Goal: Task Accomplishment & Management: Complete application form

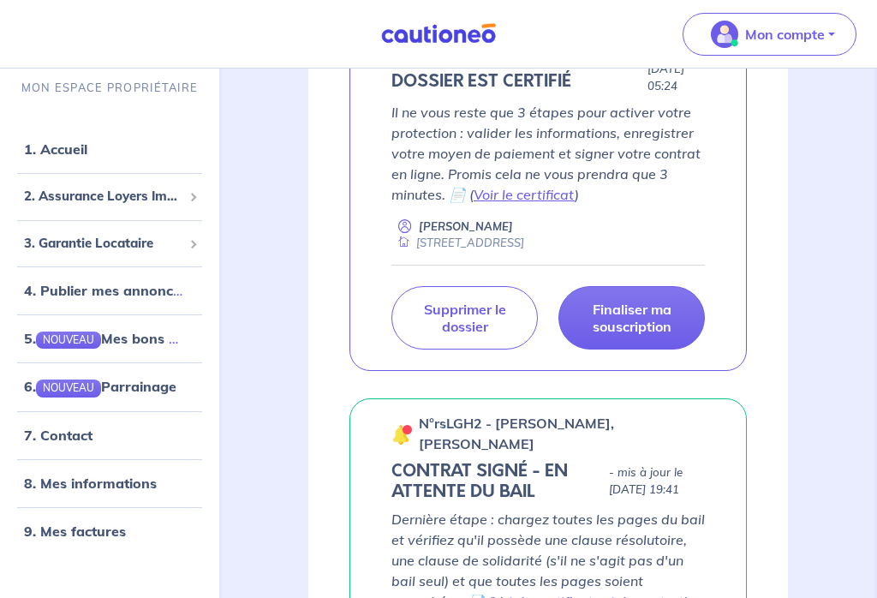
scroll to position [365, 0]
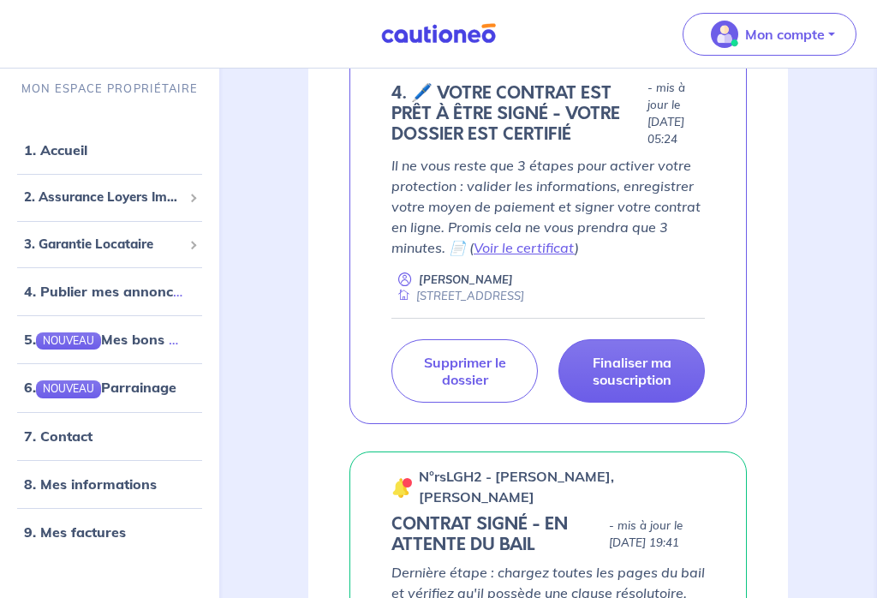
click at [667, 368] on p "Finaliser ma souscription" at bounding box center [632, 371] width 104 height 34
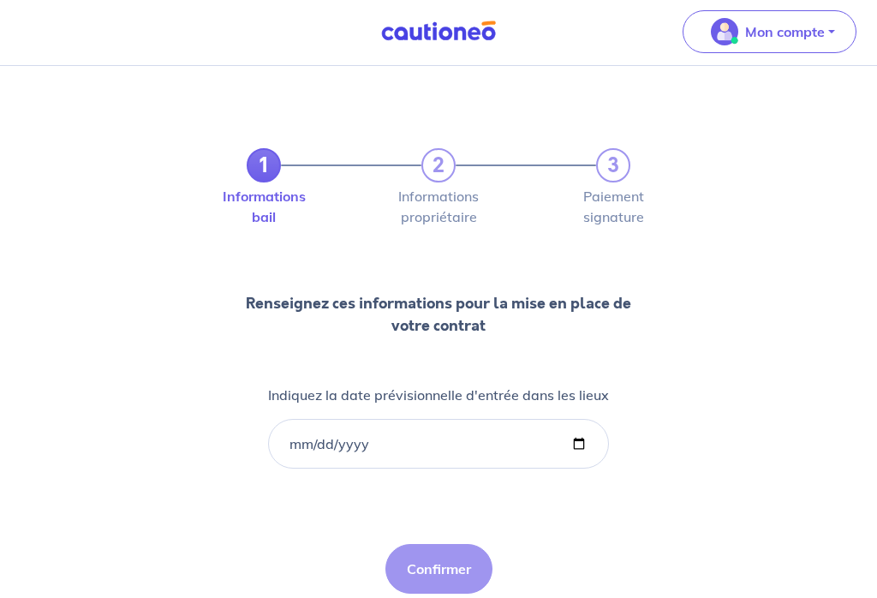
scroll to position [47, 0]
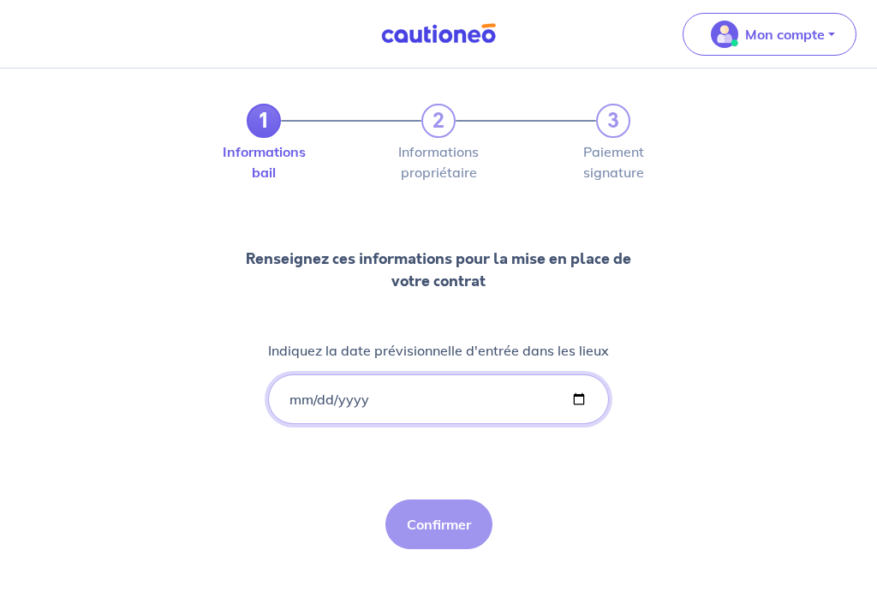
click at [426, 392] on input "Indiquez la date prévisionnelle d'entrée dans les lieux" at bounding box center [438, 399] width 341 height 50
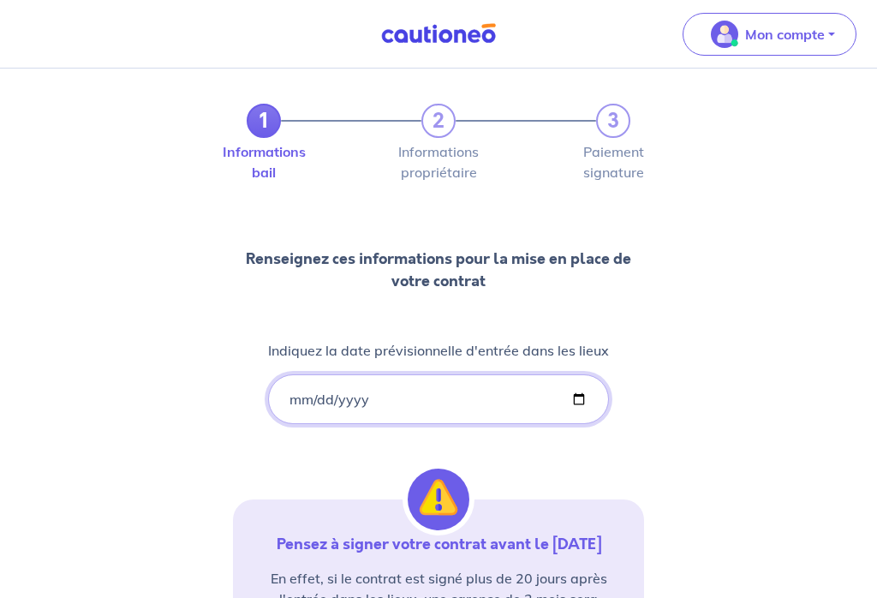
type input "[DATE]"
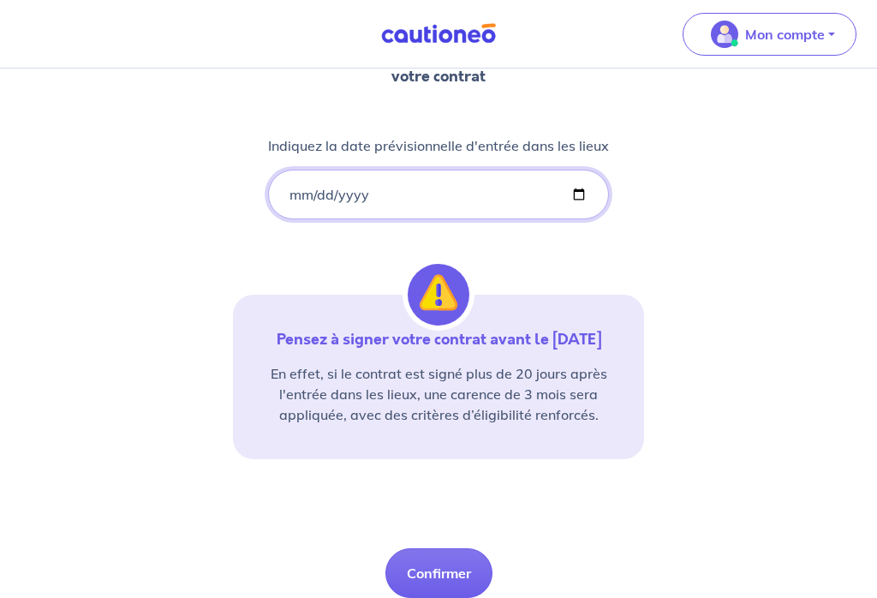
scroll to position [301, 0]
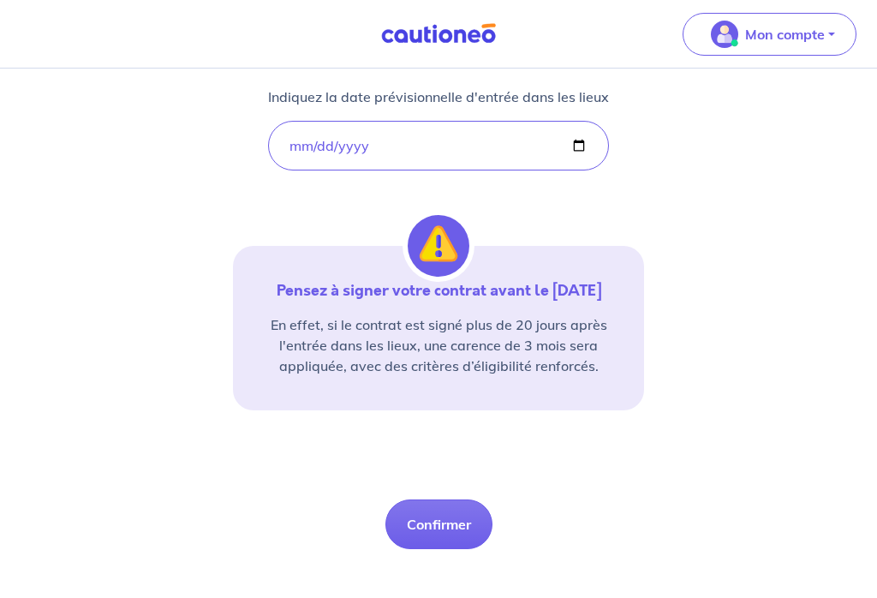
click at [452, 519] on button "Confirmer" at bounding box center [439, 525] width 107 height 50
select select "FR"
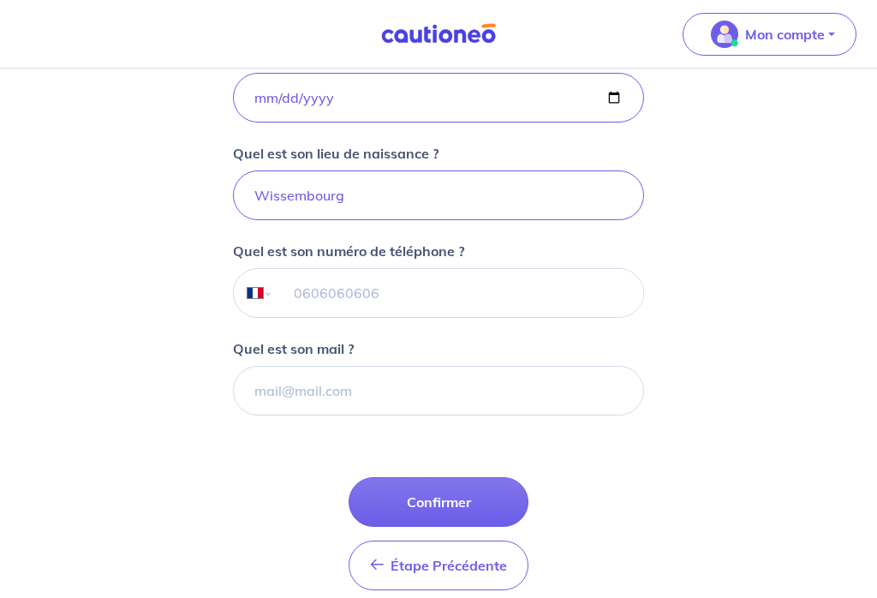
scroll to position [448, 0]
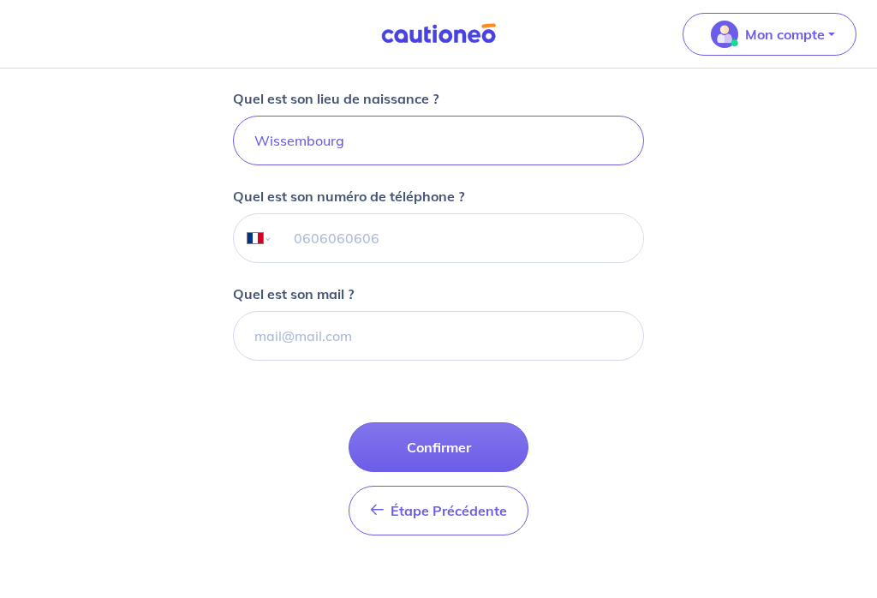
click at [471, 450] on button "Confirmer" at bounding box center [439, 447] width 180 height 50
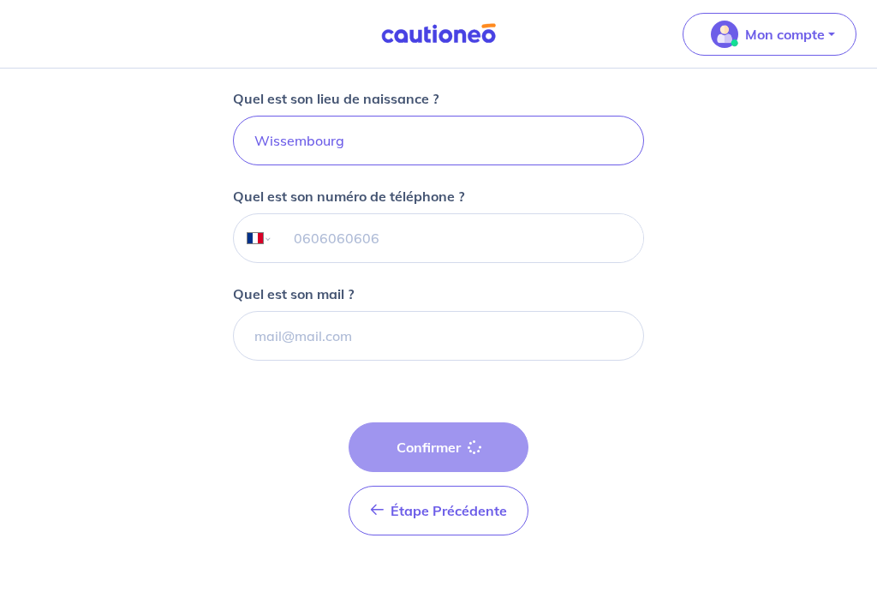
select select "FR"
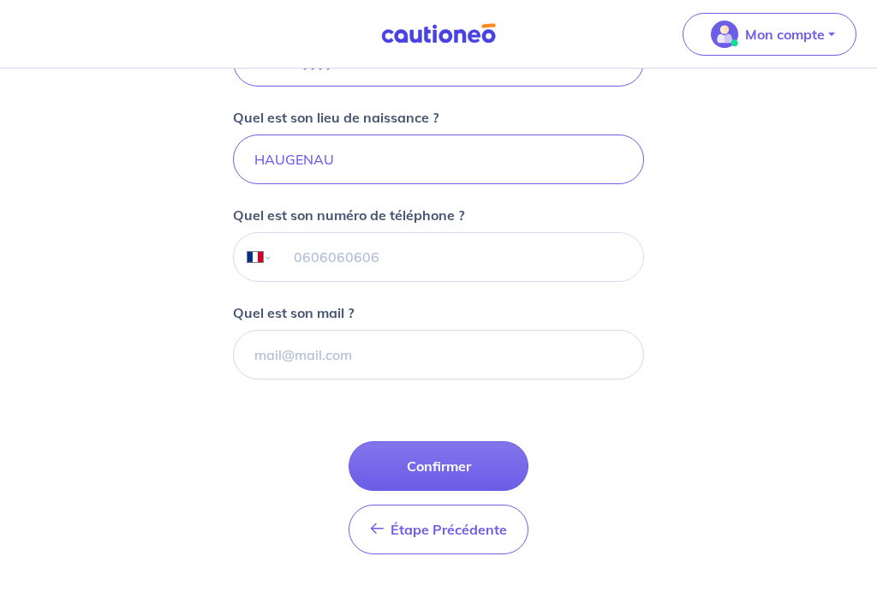
scroll to position [448, 0]
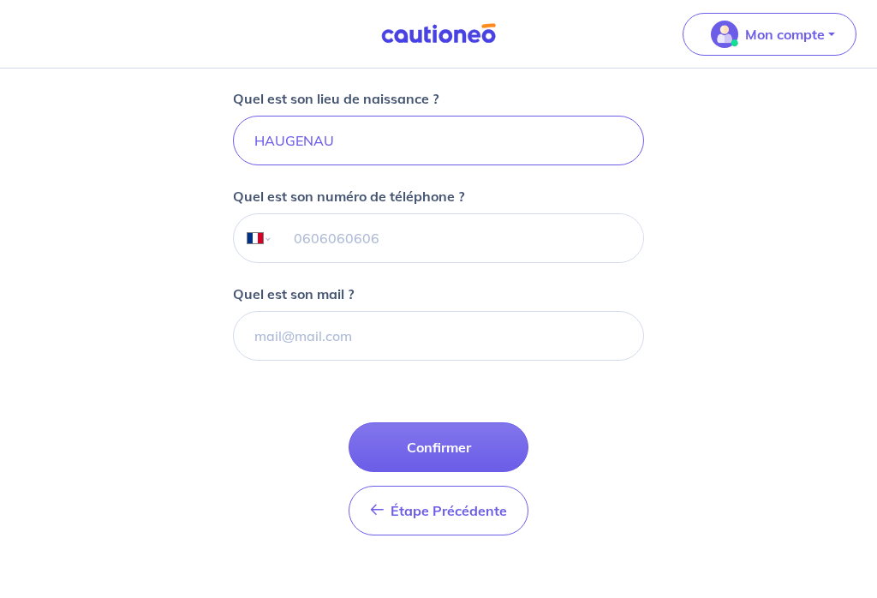
click at [473, 446] on button "Confirmer" at bounding box center [439, 447] width 180 height 50
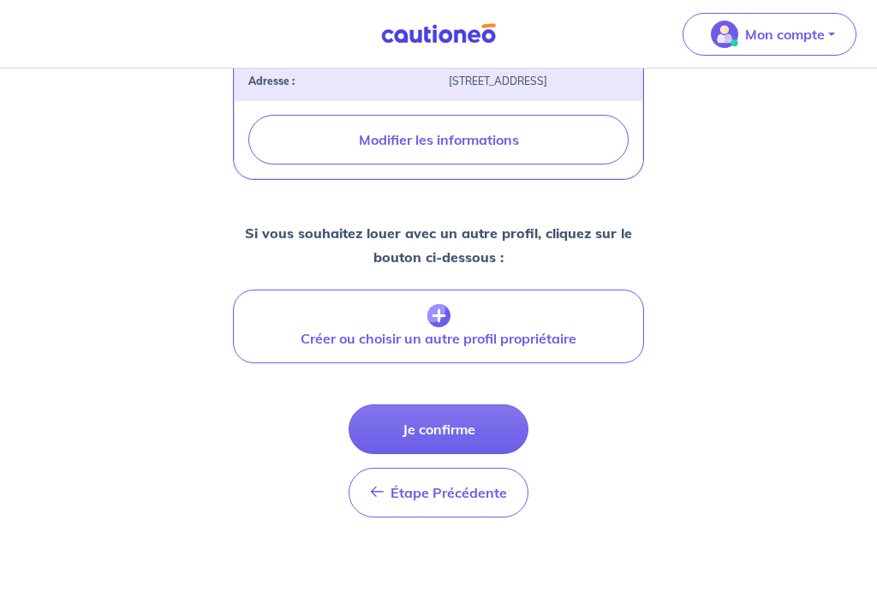
scroll to position [633, 0]
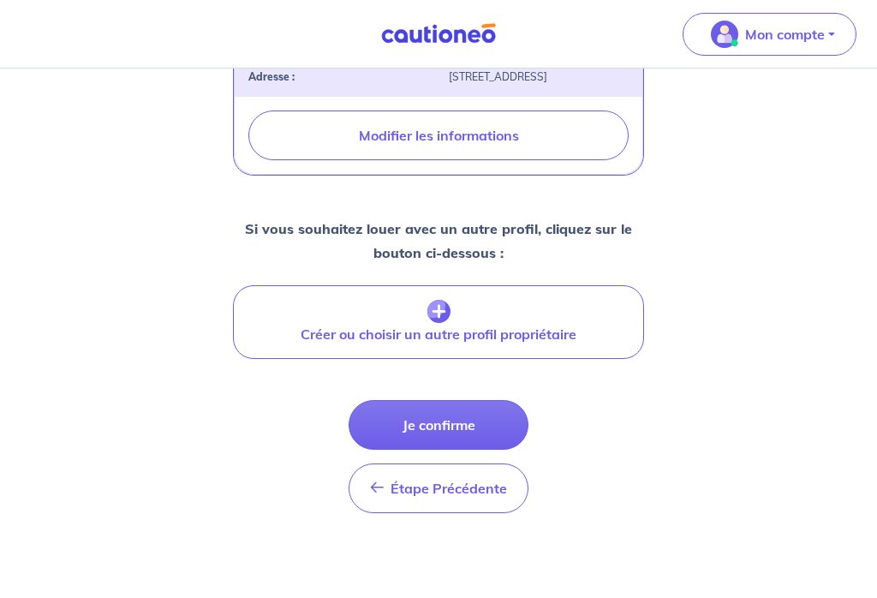
click at [481, 449] on button "Je confirme" at bounding box center [439, 425] width 180 height 50
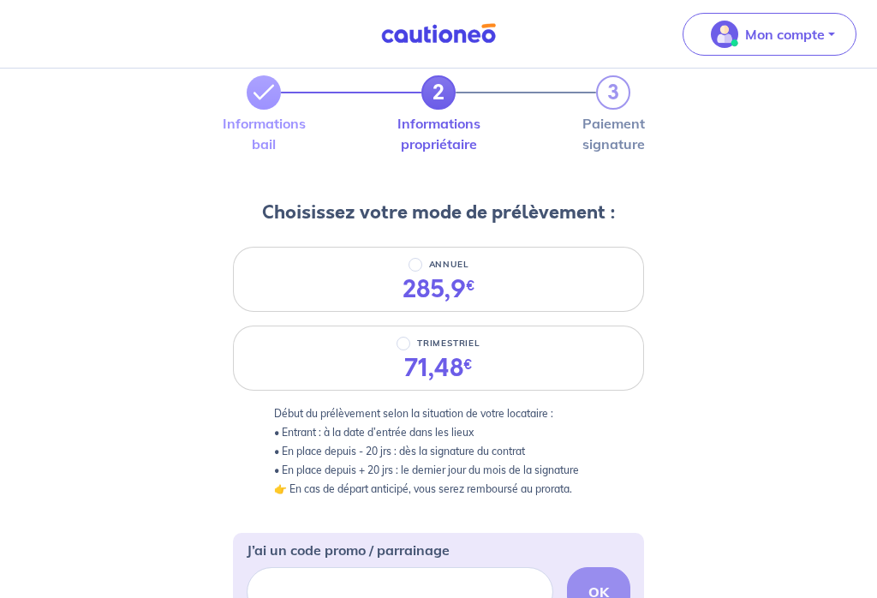
scroll to position [75, 0]
click at [409, 338] on input "TRIMESTRIEL" at bounding box center [404, 344] width 14 height 14
radio input "true"
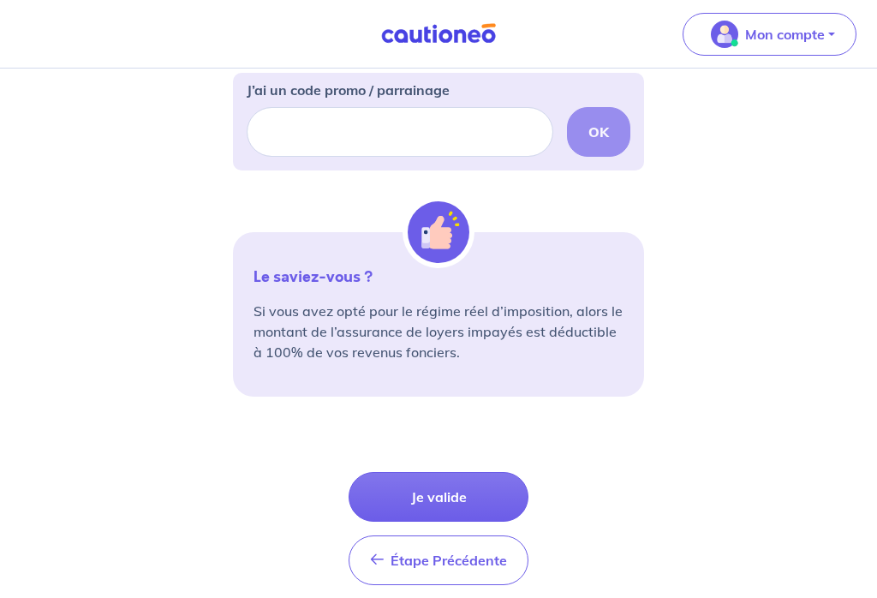
scroll to position [585, 0]
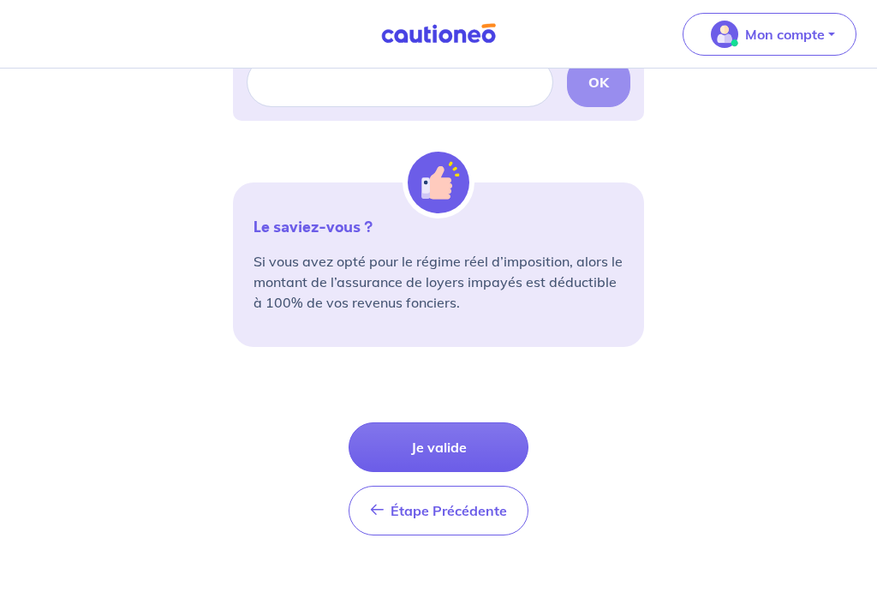
click at [476, 450] on button "Je valide" at bounding box center [439, 447] width 180 height 50
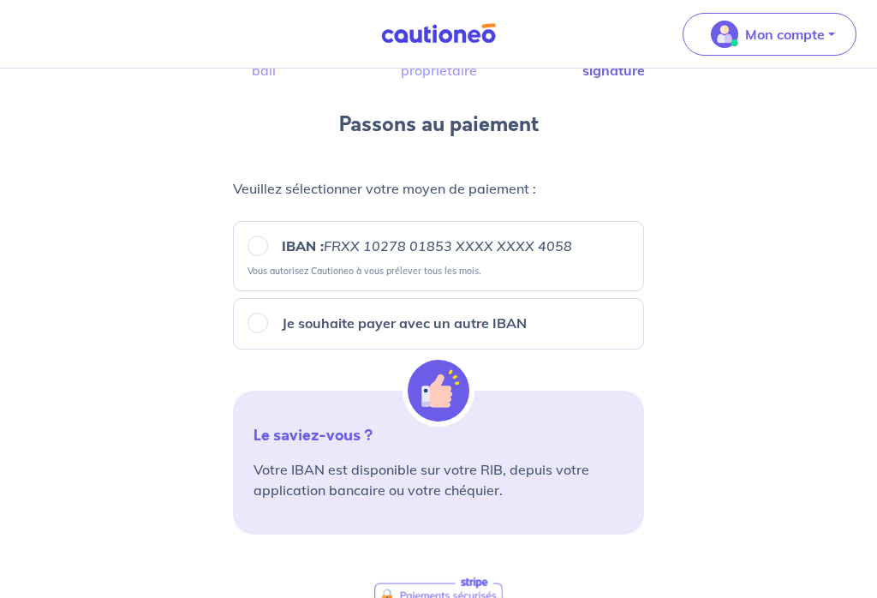
scroll to position [155, 0]
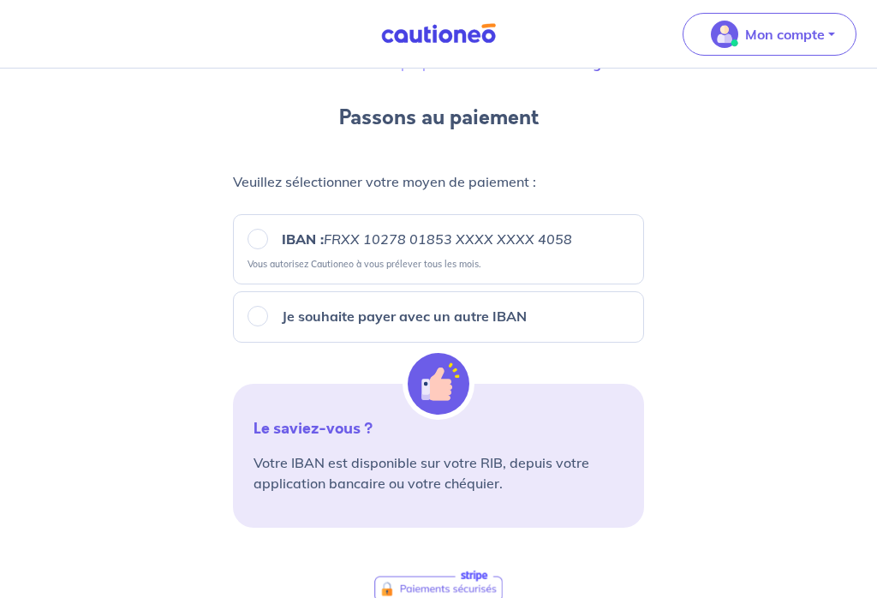
click at [254, 240] on input "IBAN : FRXX [FINANCIAL_ID] XXXX XXXX 4058" at bounding box center [258, 240] width 21 height 21
radio input "true"
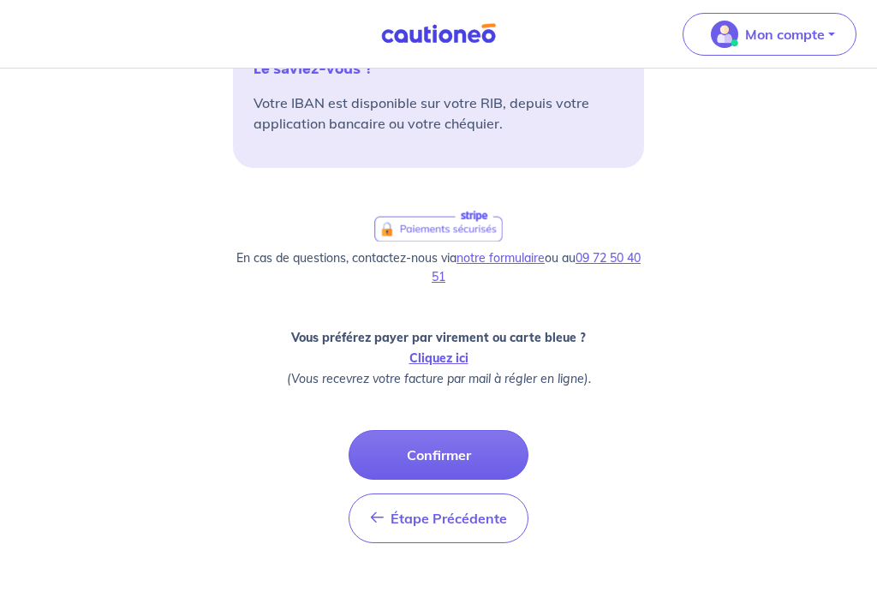
scroll to position [523, 0]
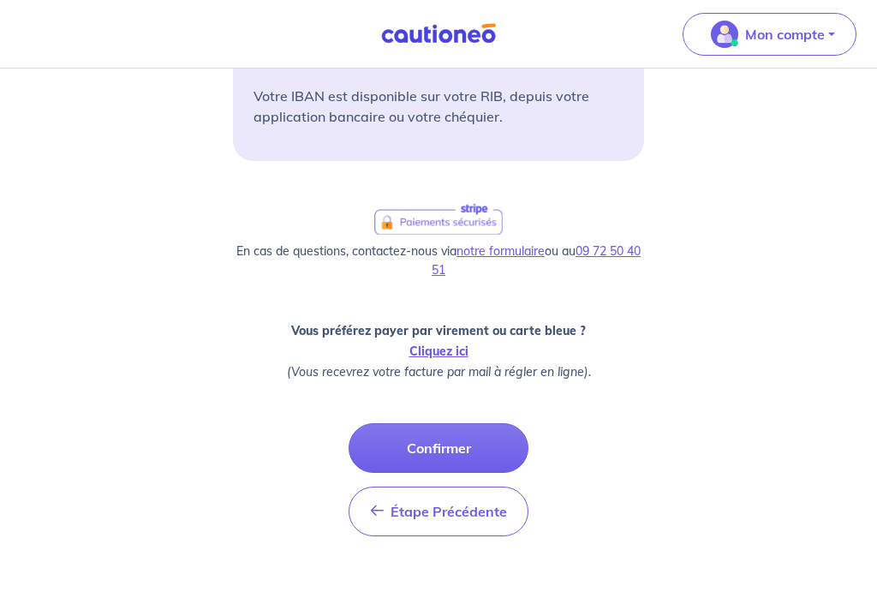
click at [484, 440] on button "Confirmer" at bounding box center [439, 448] width 180 height 50
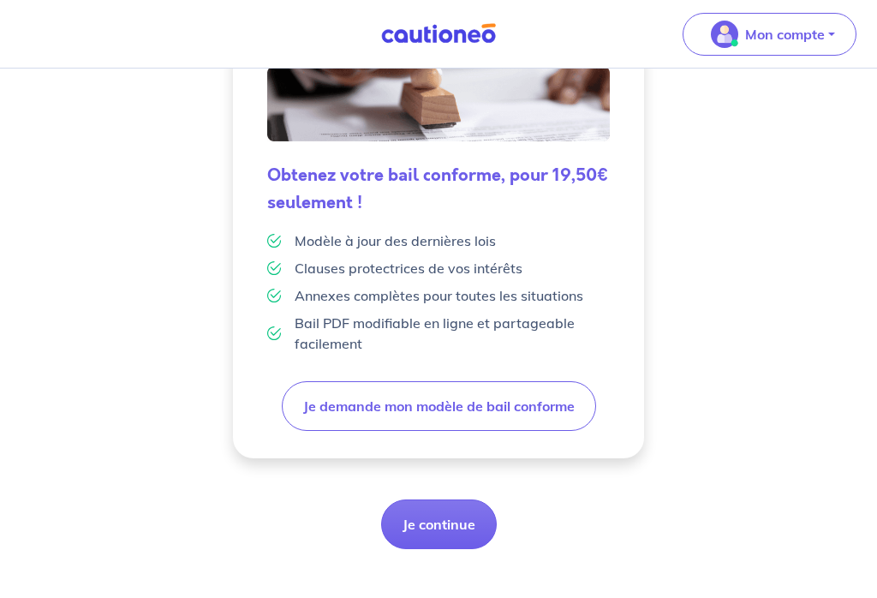
scroll to position [441, 0]
click at [471, 524] on button "Je continue" at bounding box center [439, 525] width 116 height 50
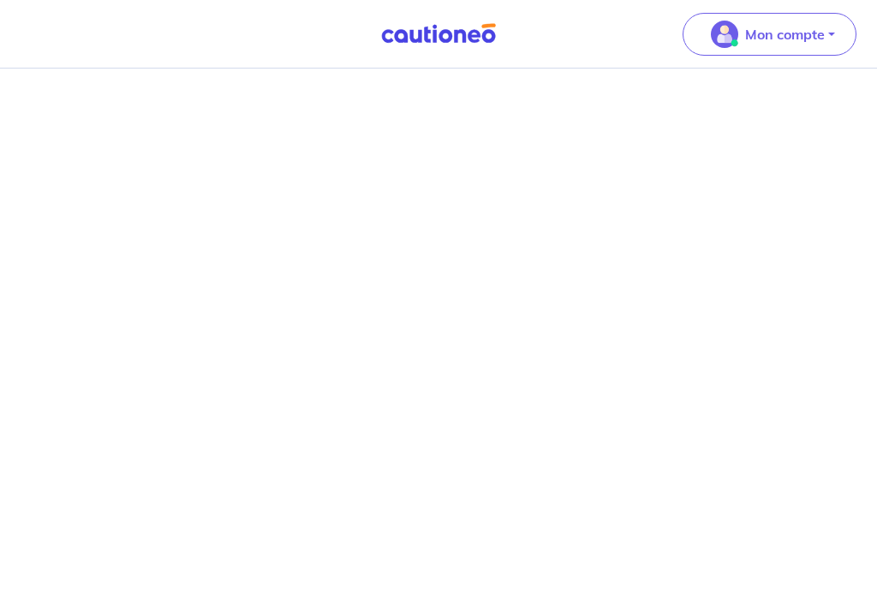
scroll to position [1202, 0]
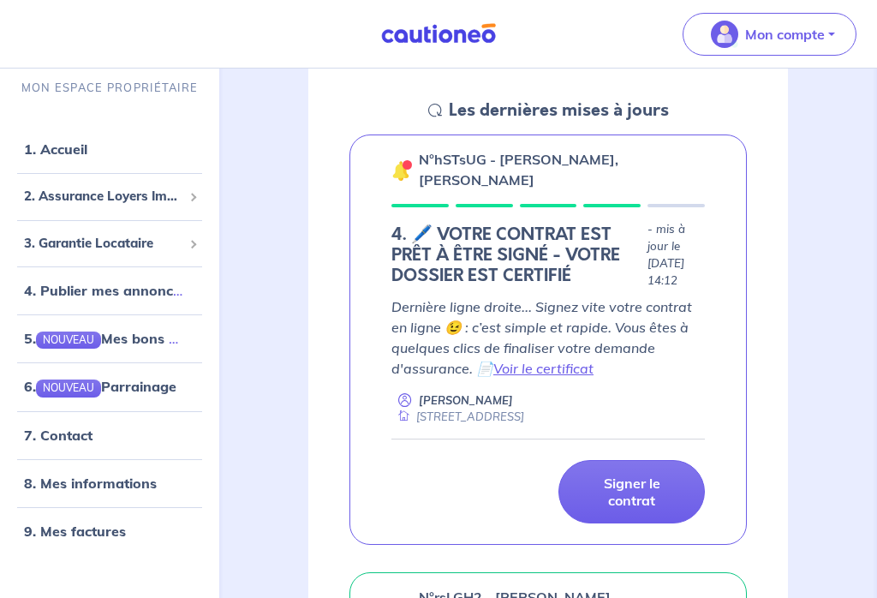
scroll to position [297, 0]
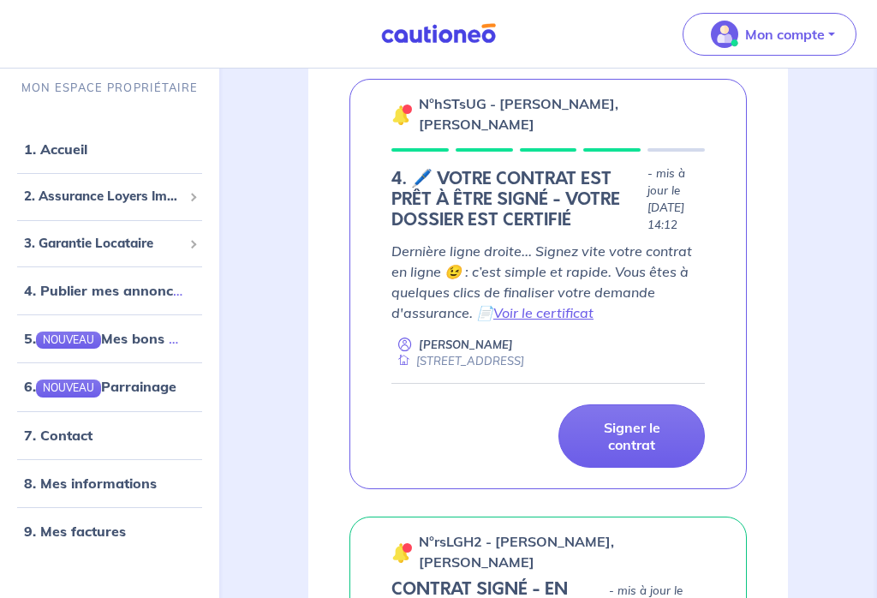
click at [626, 434] on p "Signer le contrat" at bounding box center [632, 437] width 104 height 34
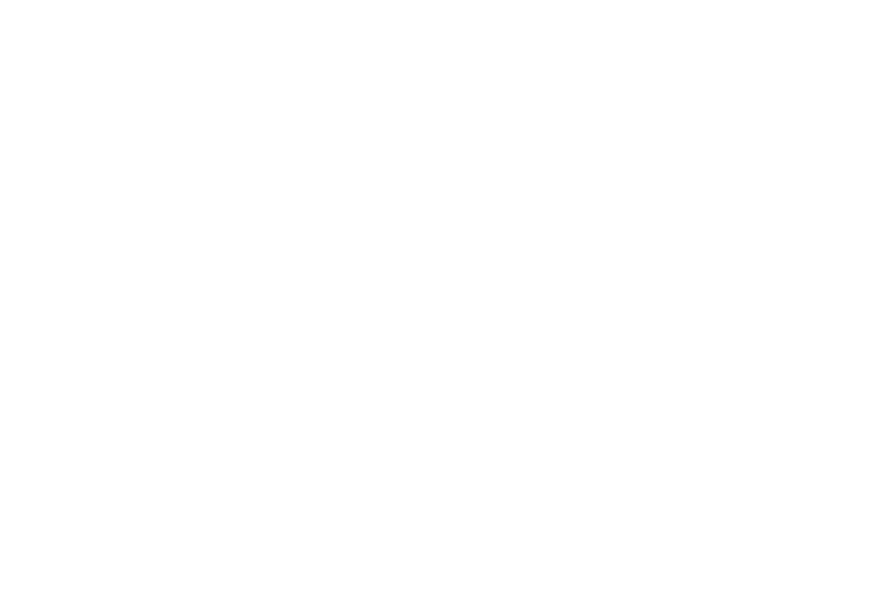
scroll to position [1482, 0]
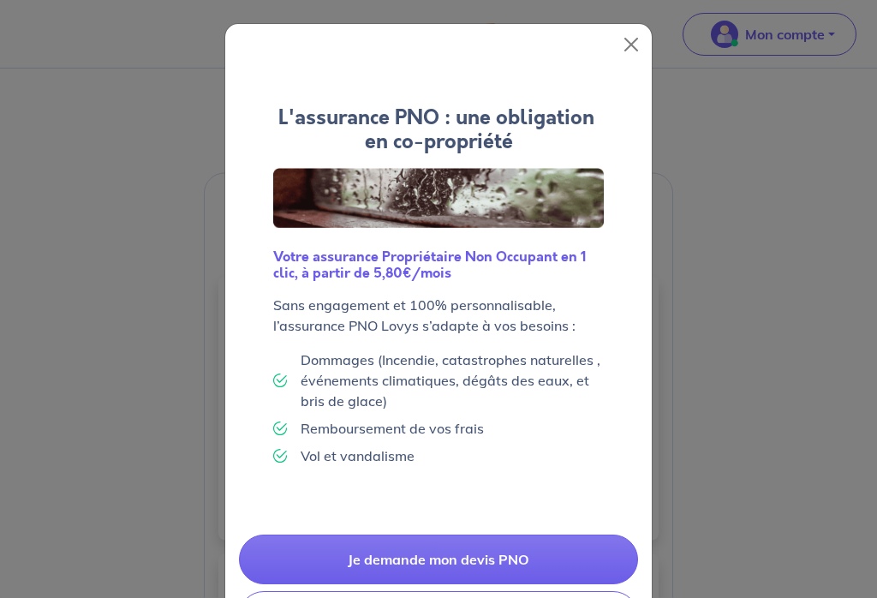
scroll to position [381, 0]
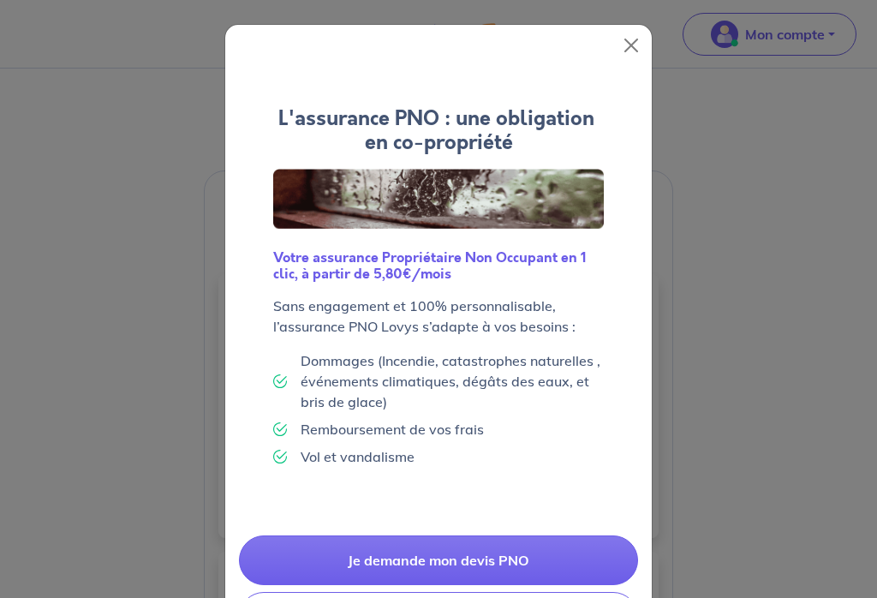
click at [634, 52] on button "Close" at bounding box center [631, 45] width 27 height 27
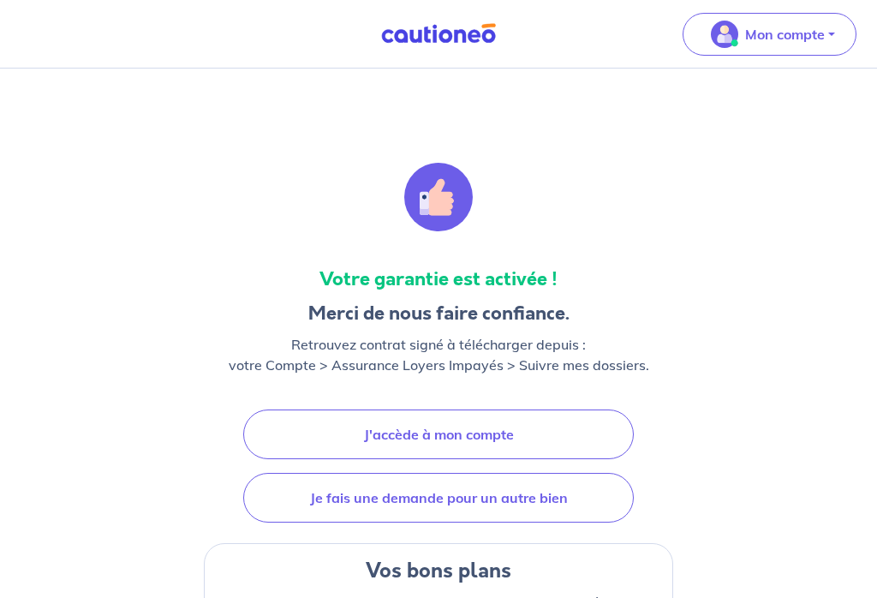
scroll to position [0, 0]
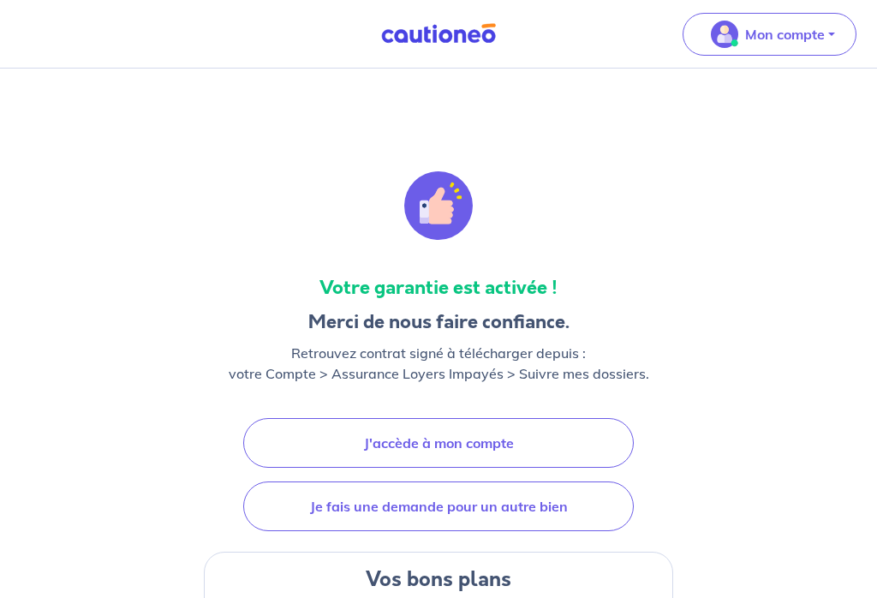
click at [526, 441] on link "J'accède à mon compte" at bounding box center [438, 443] width 391 height 50
